Goal: Complete application form: Complete application form

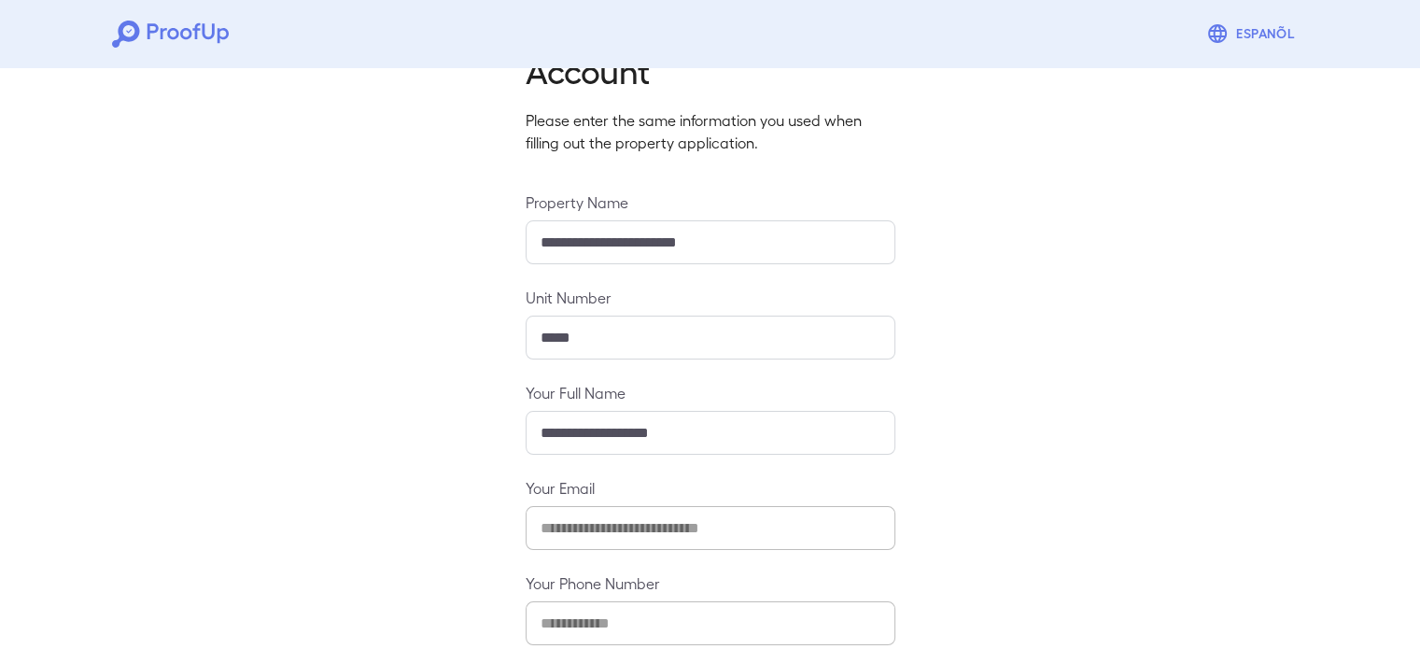
scroll to position [196, 0]
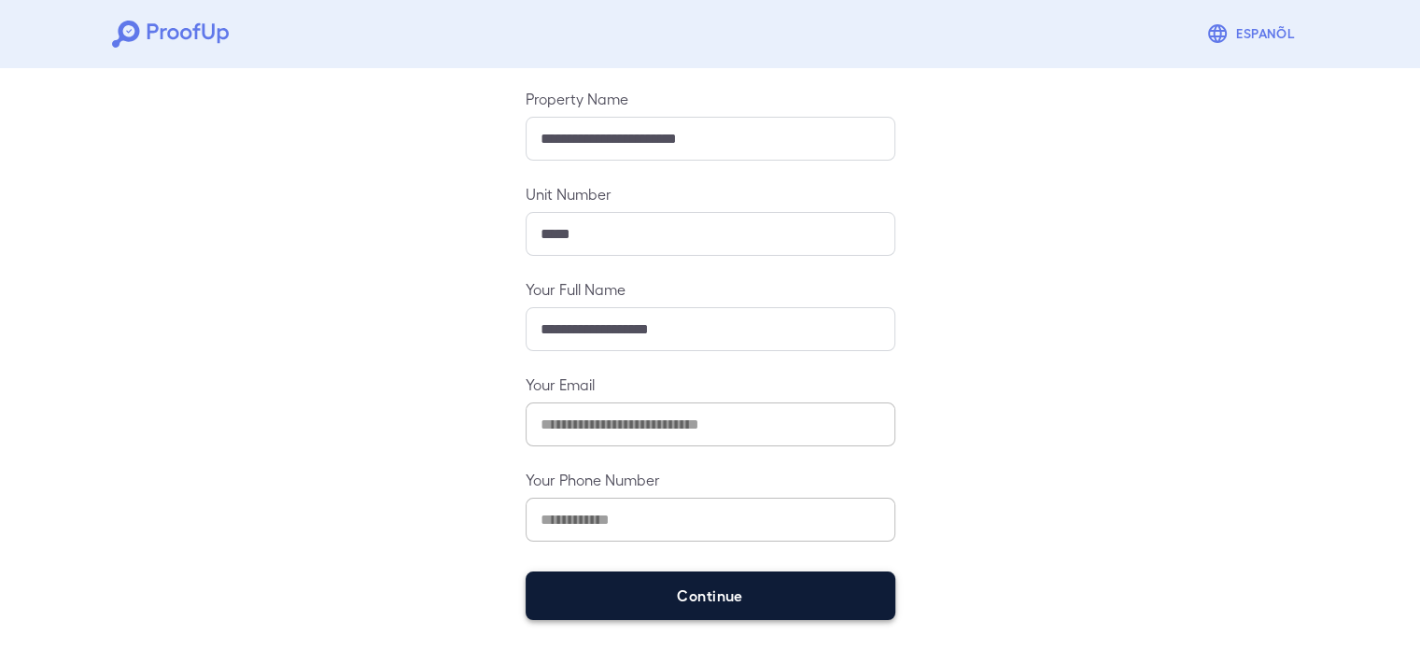
click at [699, 582] on button "Continue" at bounding box center [711, 595] width 370 height 49
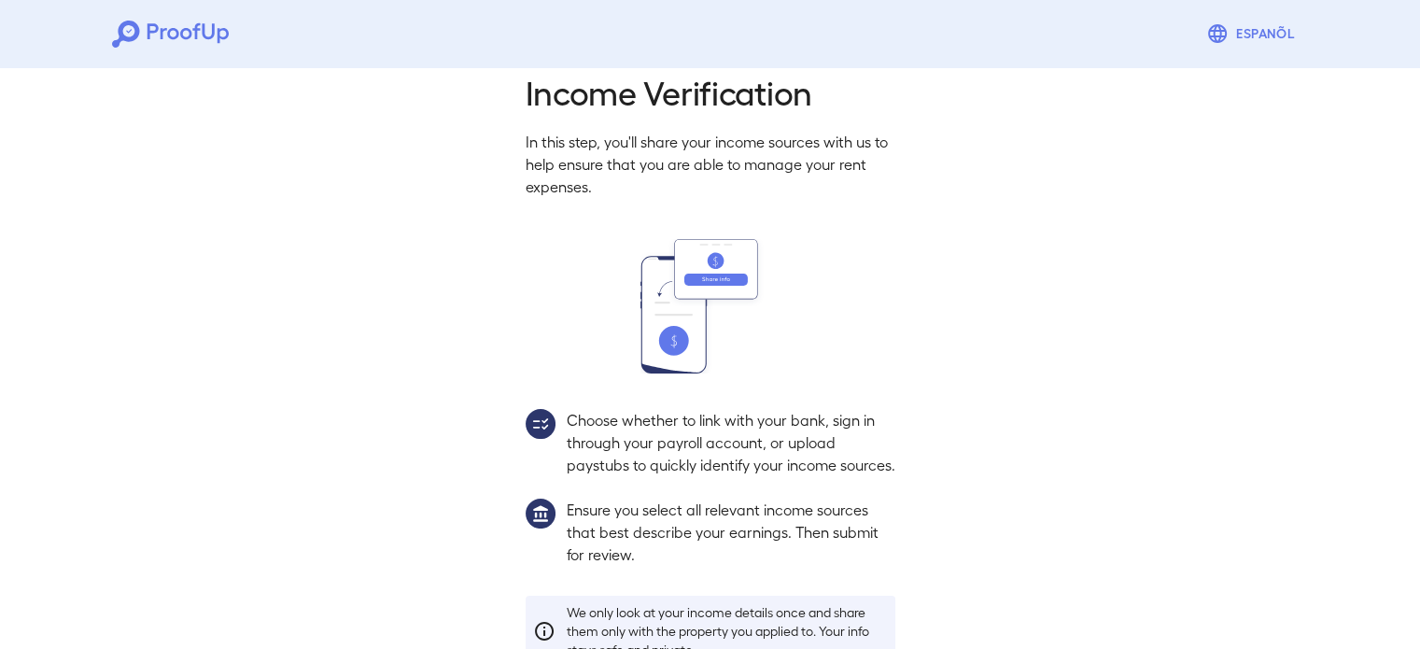
scroll to position [170, 0]
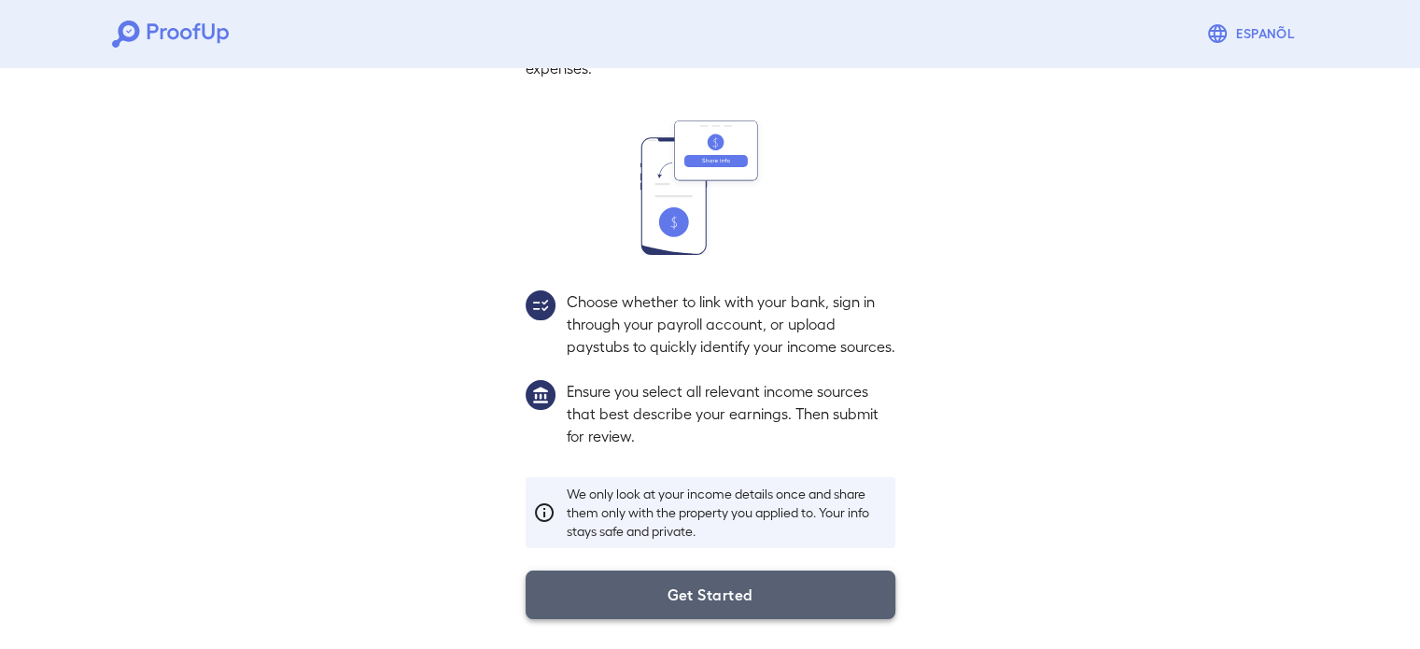
click at [713, 602] on button "Get Started" at bounding box center [711, 594] width 370 height 49
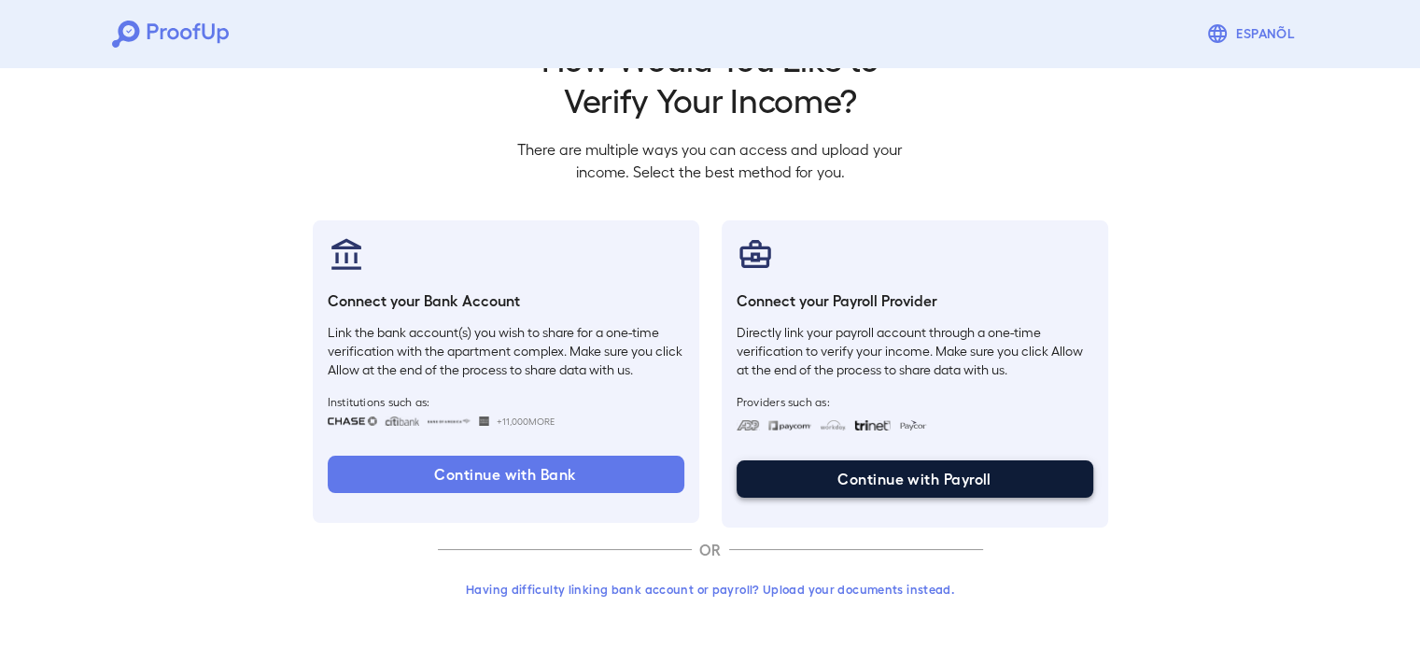
click at [881, 475] on button "Continue with Payroll" at bounding box center [915, 478] width 357 height 37
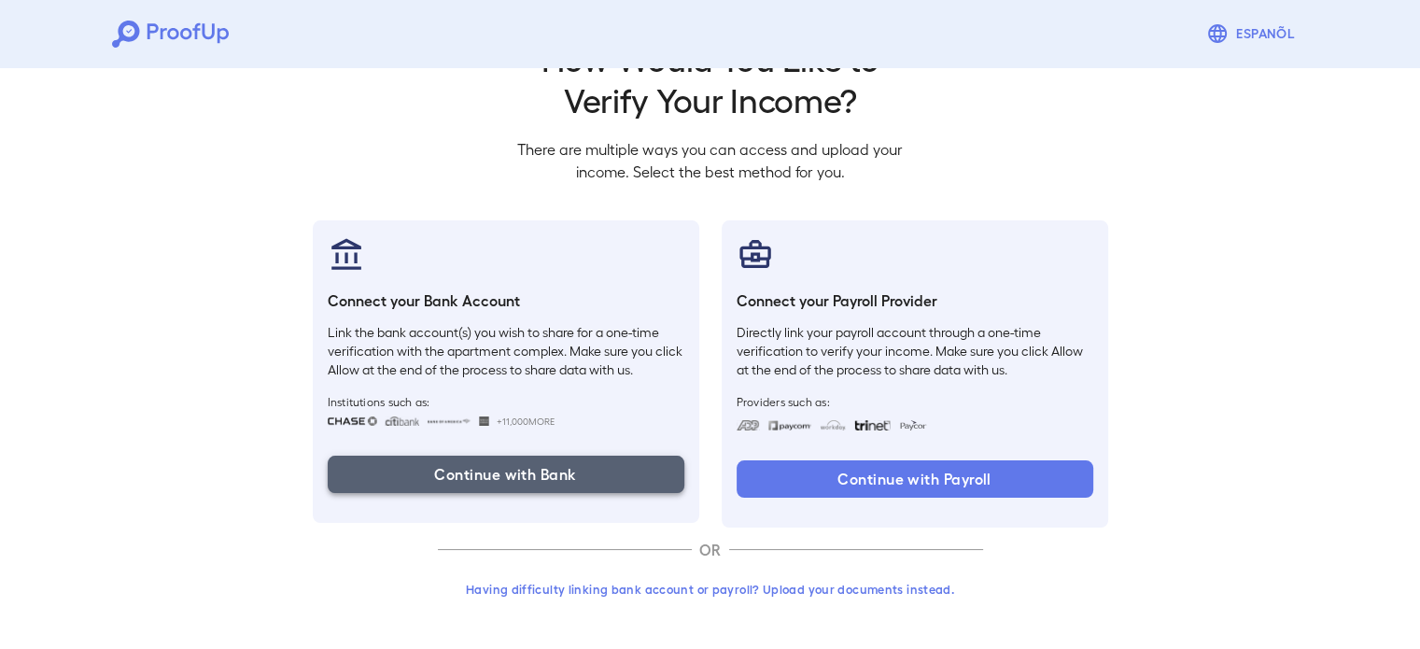
click at [507, 476] on button "Continue with Bank" at bounding box center [506, 474] width 357 height 37
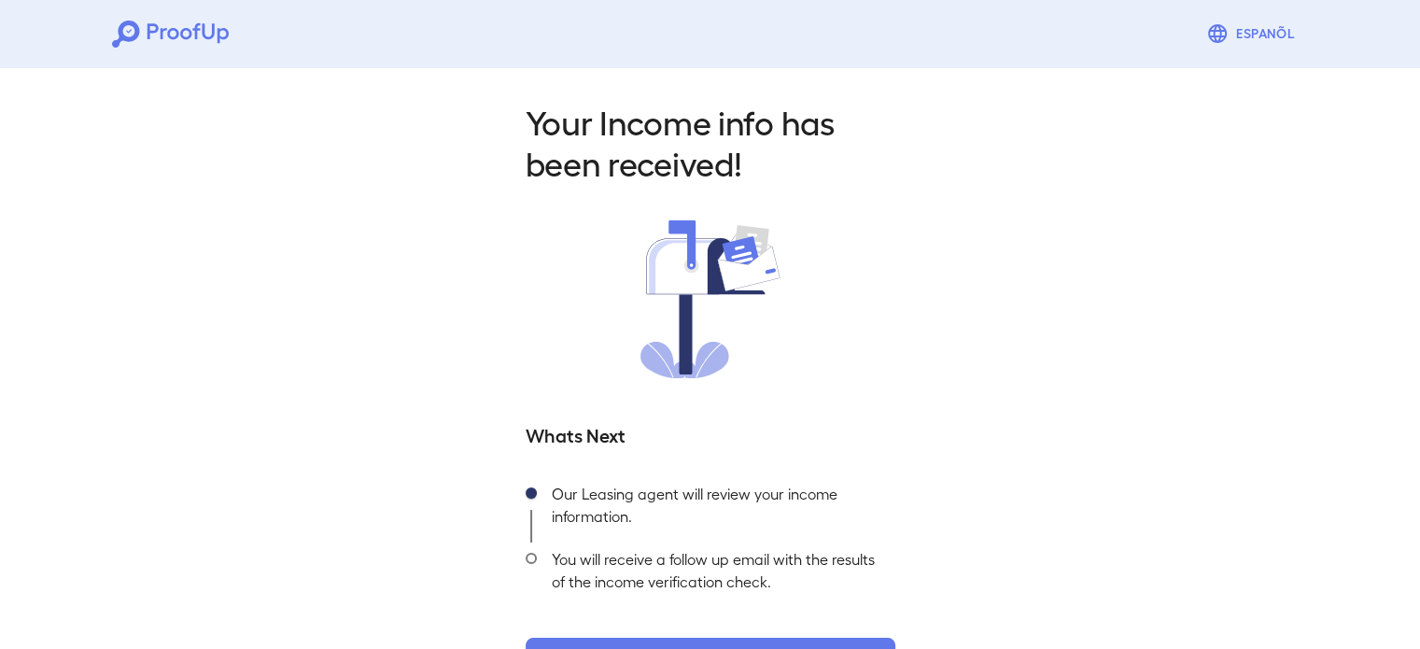
click at [396, 457] on div "Your Income info has been received! Whats Next Our Leasing agent will review yo…" at bounding box center [710, 388] width 1420 height 656
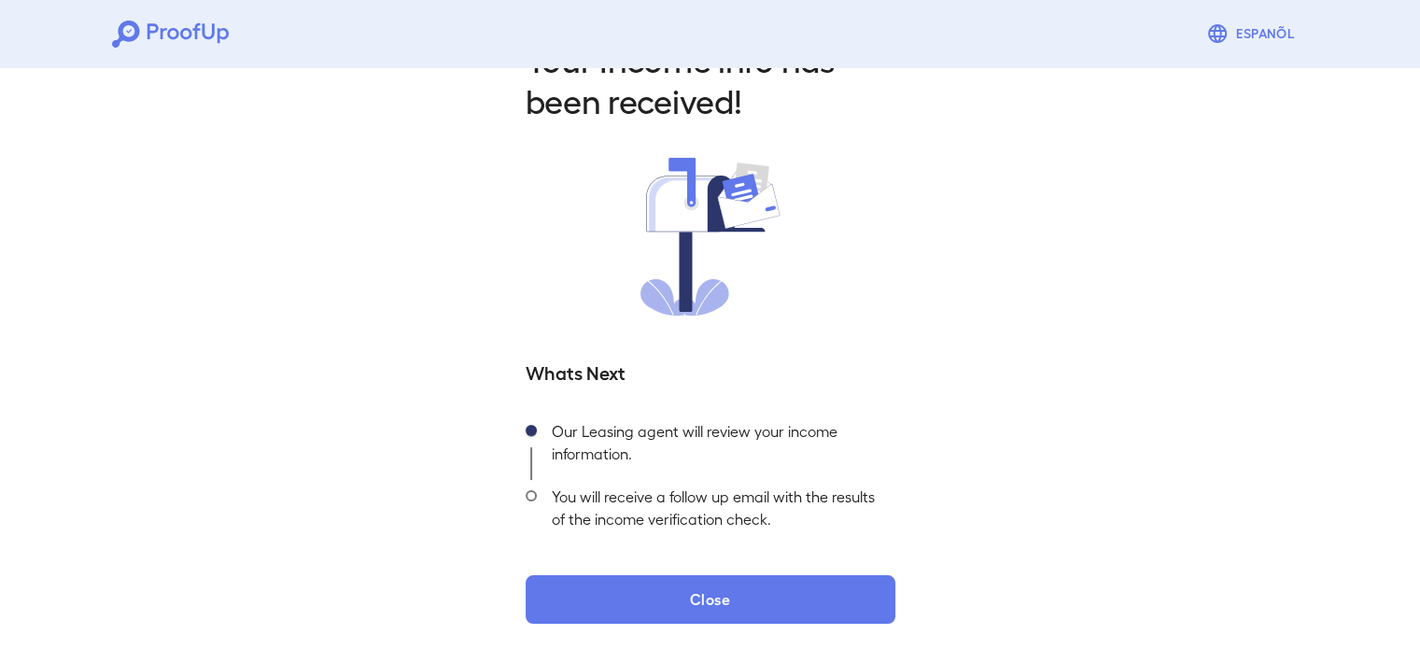
scroll to position [66, 0]
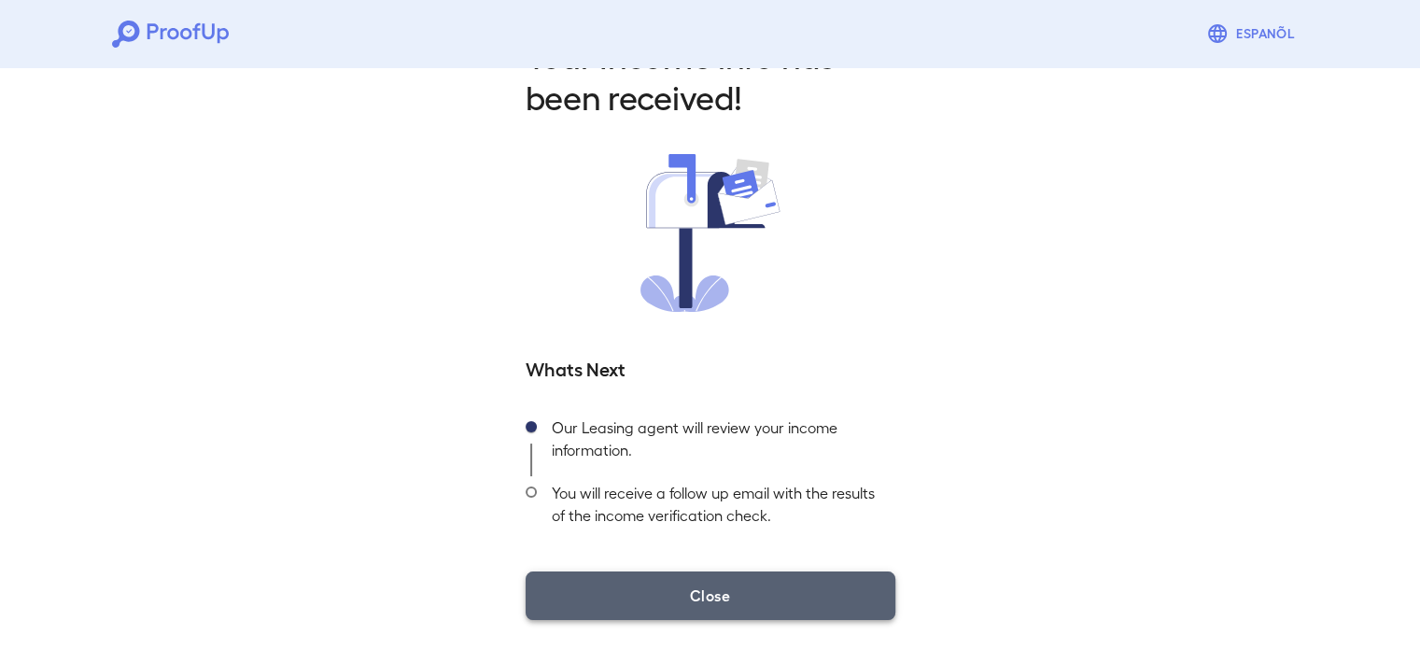
click at [576, 604] on button "Close" at bounding box center [711, 595] width 370 height 49
click at [625, 602] on button "Close" at bounding box center [711, 595] width 370 height 49
